Goal: Navigation & Orientation: Find specific page/section

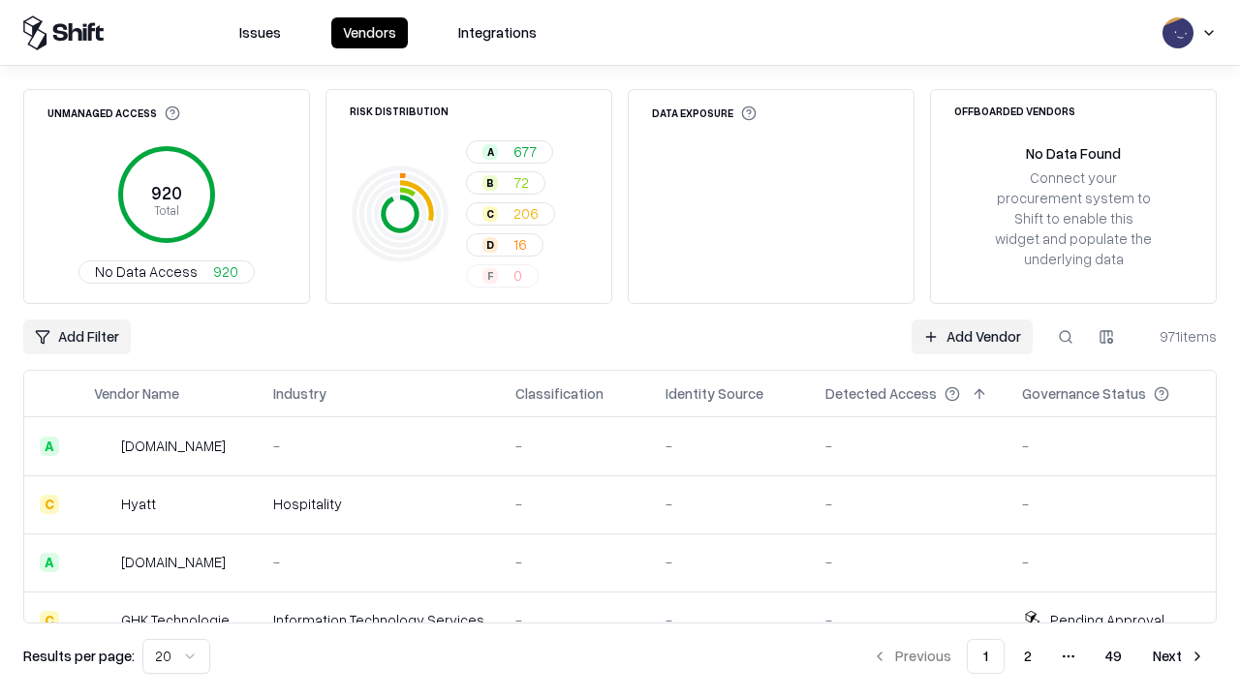
click at [176, 657] on html "Issues Vendors Integrations Unmanaged Access 920 Total No Data Access 920 Risk …" at bounding box center [620, 348] width 1240 height 697
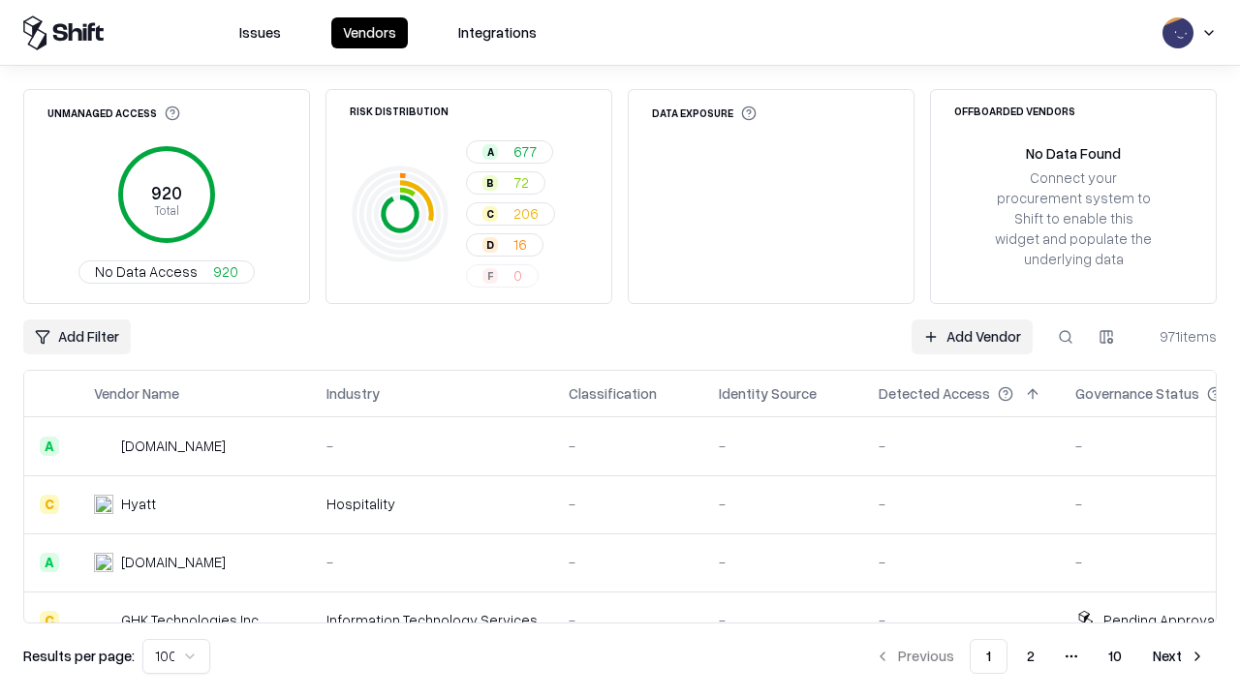
click at [1179, 657] on button "Next" at bounding box center [1179, 656] width 76 height 35
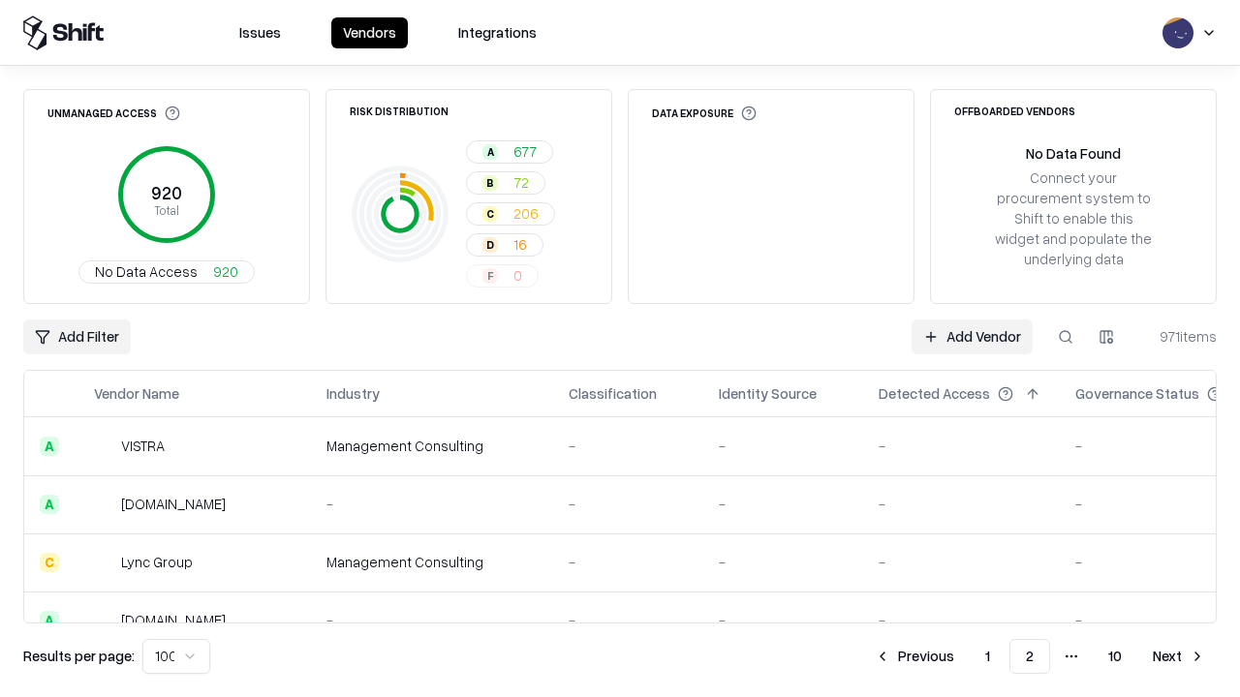
click at [1179, 657] on button "Next" at bounding box center [1179, 656] width 76 height 35
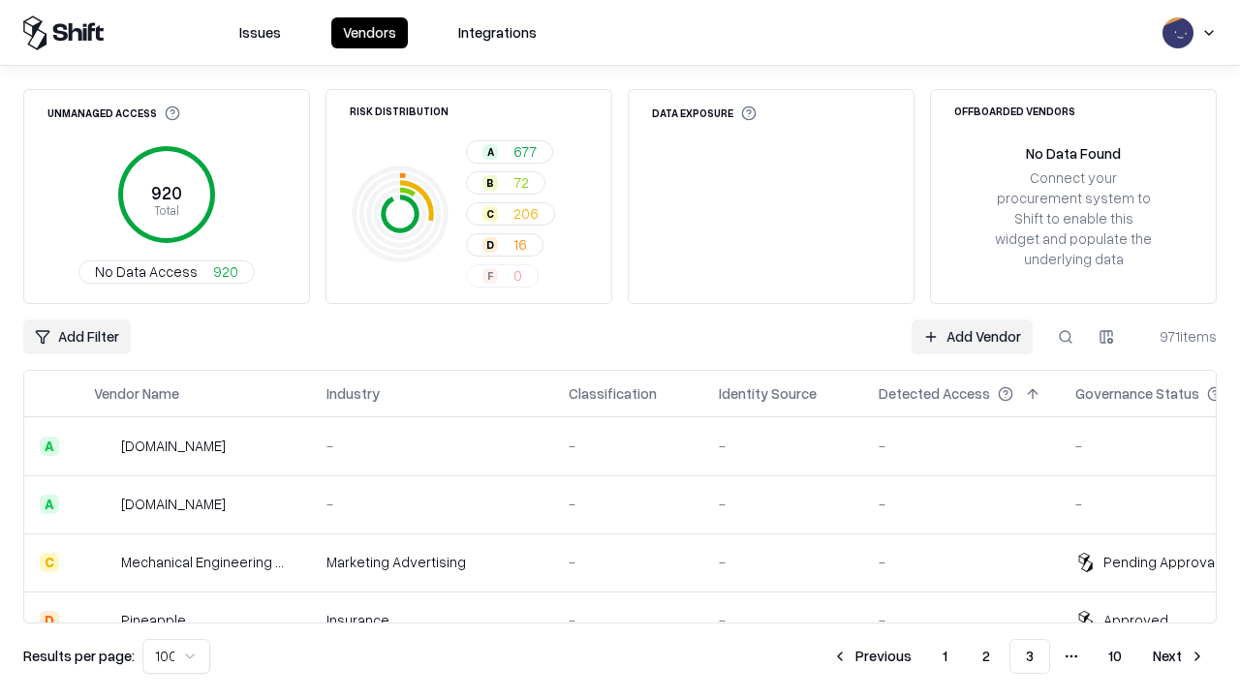
click at [1179, 657] on button "Next" at bounding box center [1179, 656] width 76 height 35
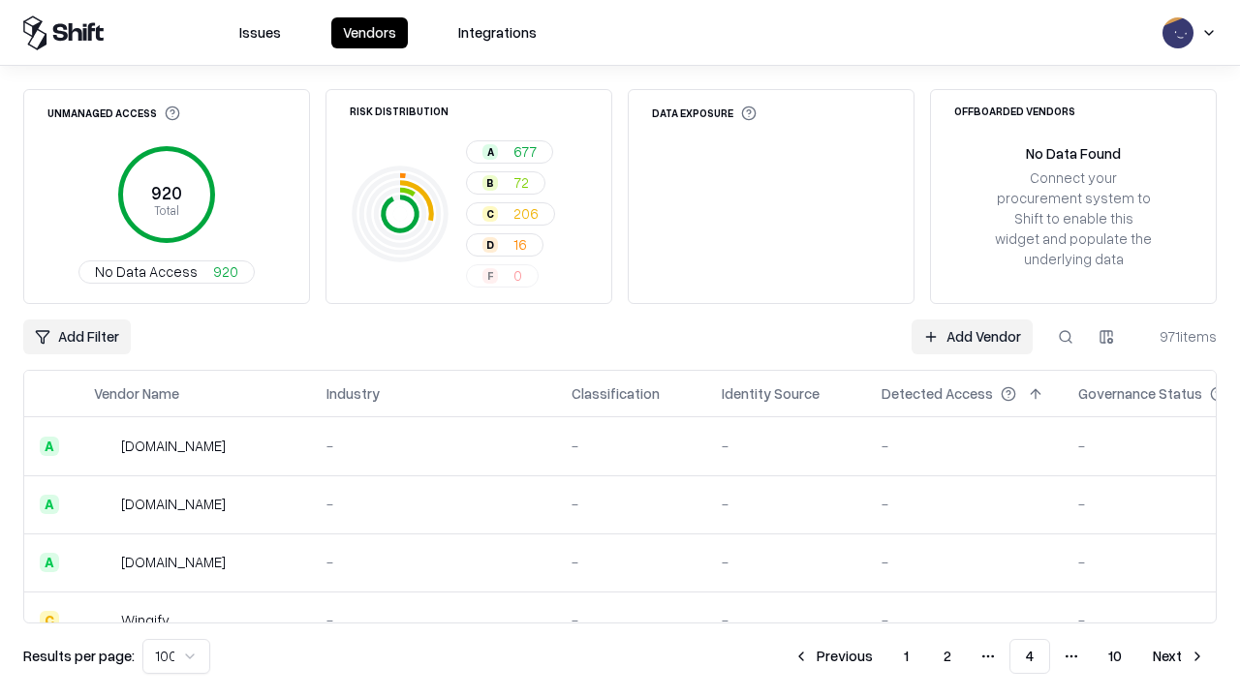
click at [1179, 657] on button "Next" at bounding box center [1179, 656] width 76 height 35
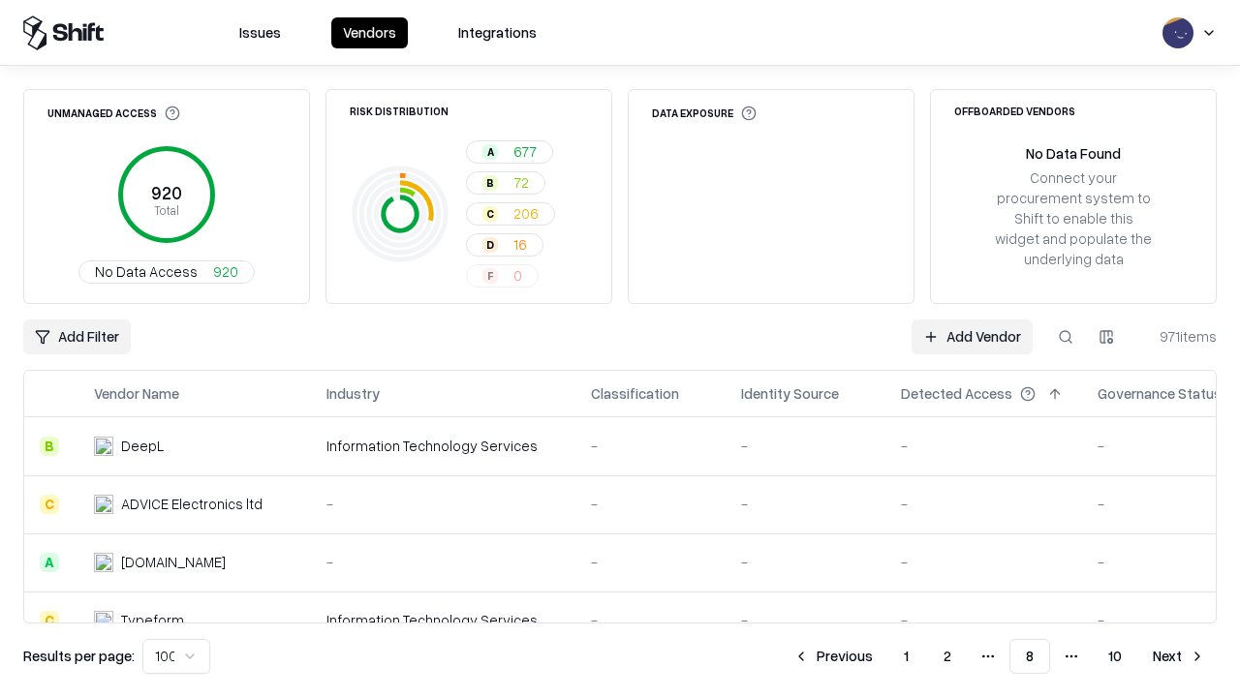
click at [1179, 657] on button "Next" at bounding box center [1179, 656] width 76 height 35
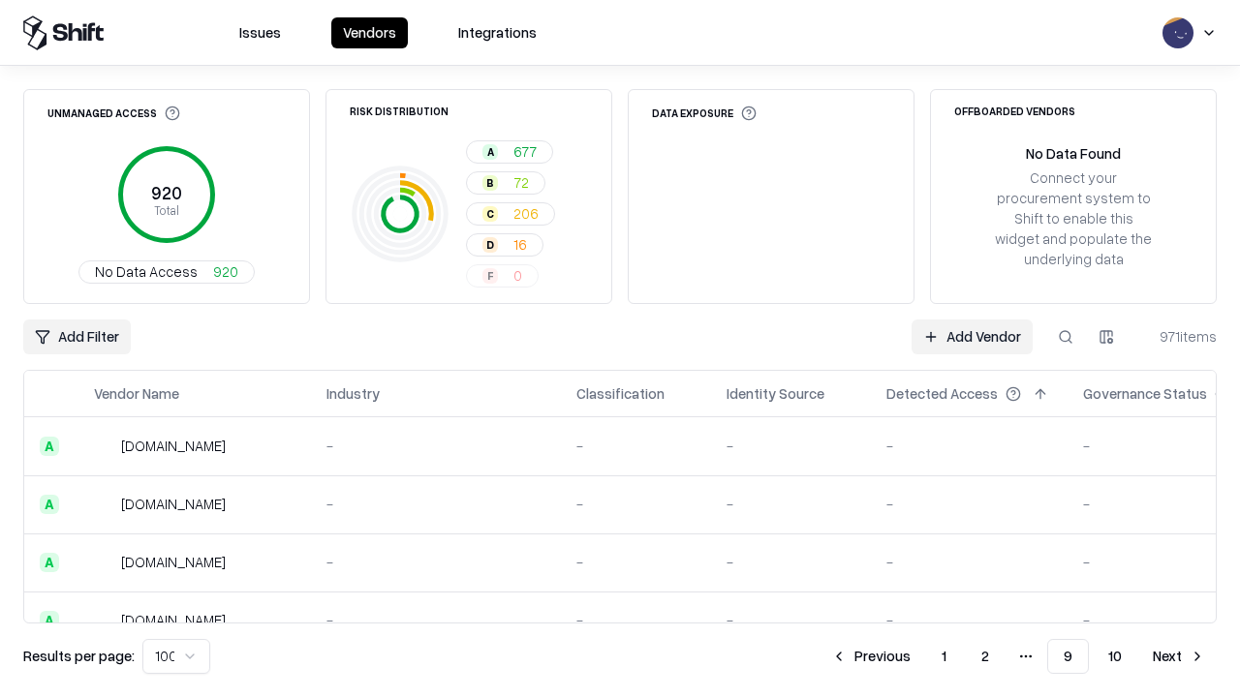
click at [1179, 657] on button "Next" at bounding box center [1179, 656] width 76 height 35
click at [914, 657] on button "Previous" at bounding box center [914, 656] width 103 height 35
click at [871, 657] on button "Previous" at bounding box center [870, 656] width 103 height 35
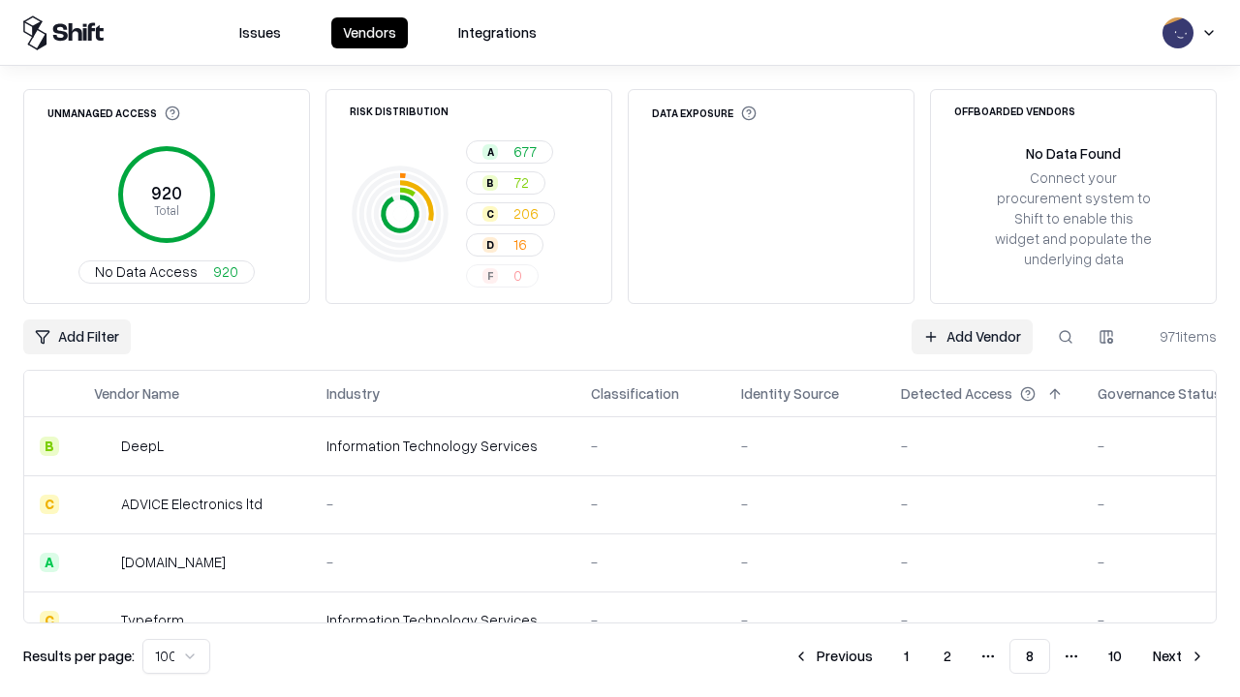
click at [833, 657] on button "Previous" at bounding box center [833, 656] width 103 height 35
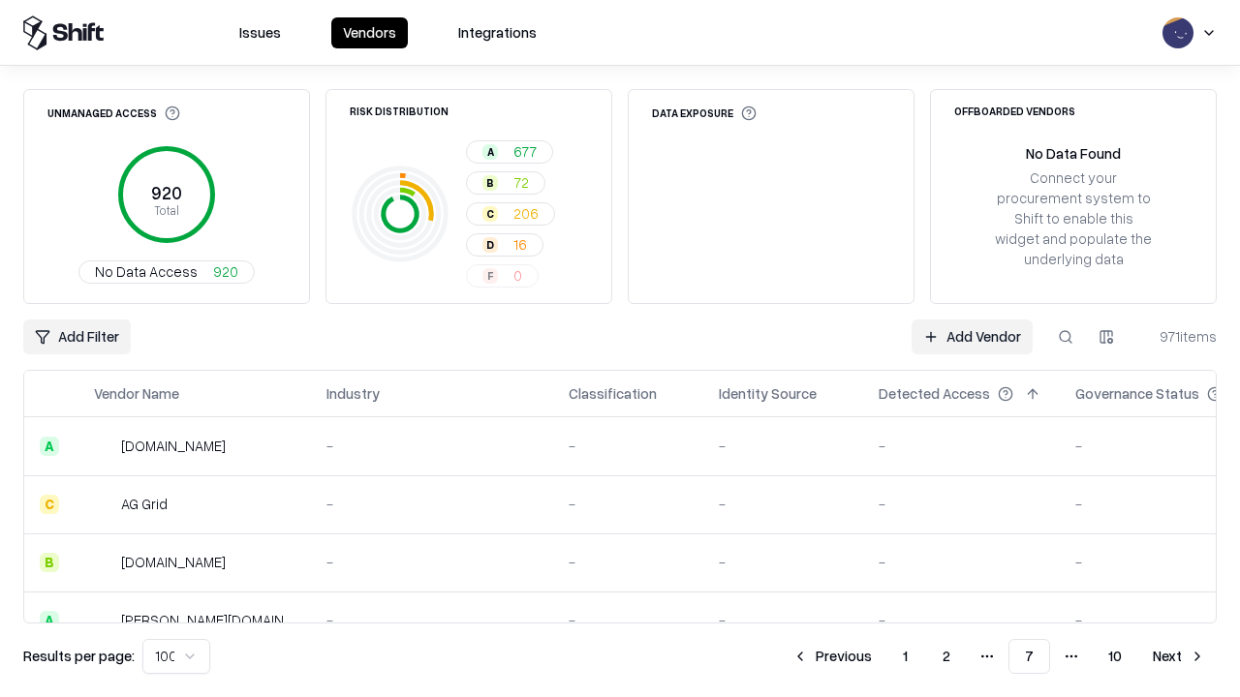
click at [832, 657] on button "Previous" at bounding box center [832, 656] width 103 height 35
click at [833, 657] on button "Previous" at bounding box center [833, 656] width 103 height 35
